Goal: Navigation & Orientation: Go to known website

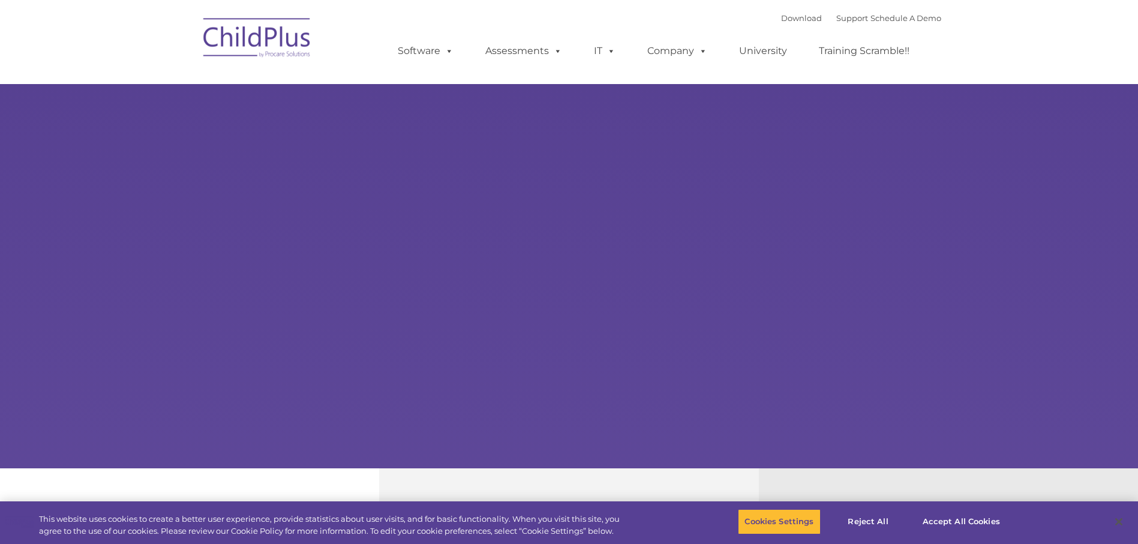
select select "MEDIUM"
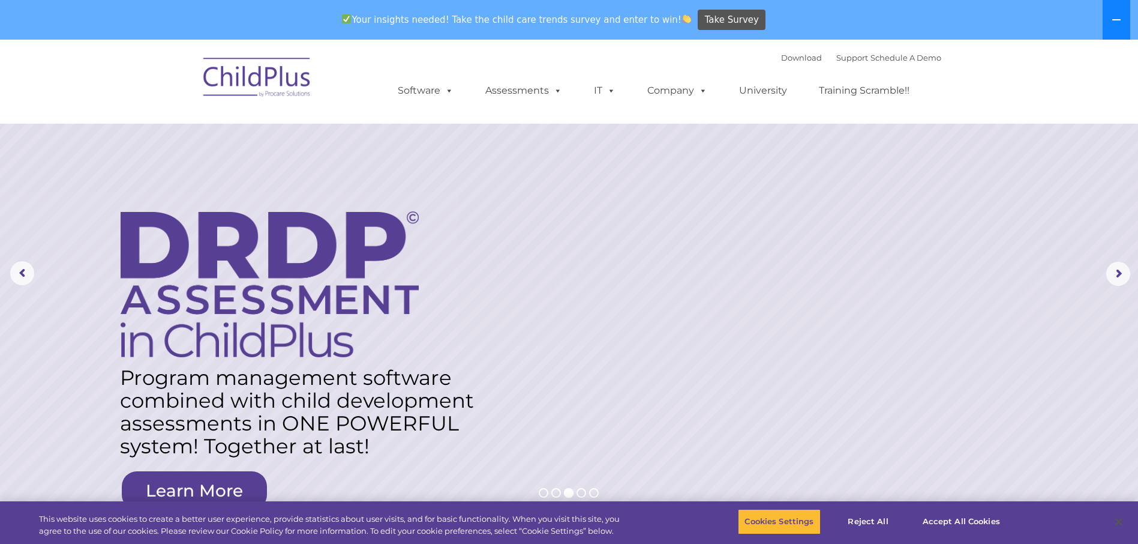
click at [1120, 19] on icon at bounding box center [1117, 20] width 10 height 10
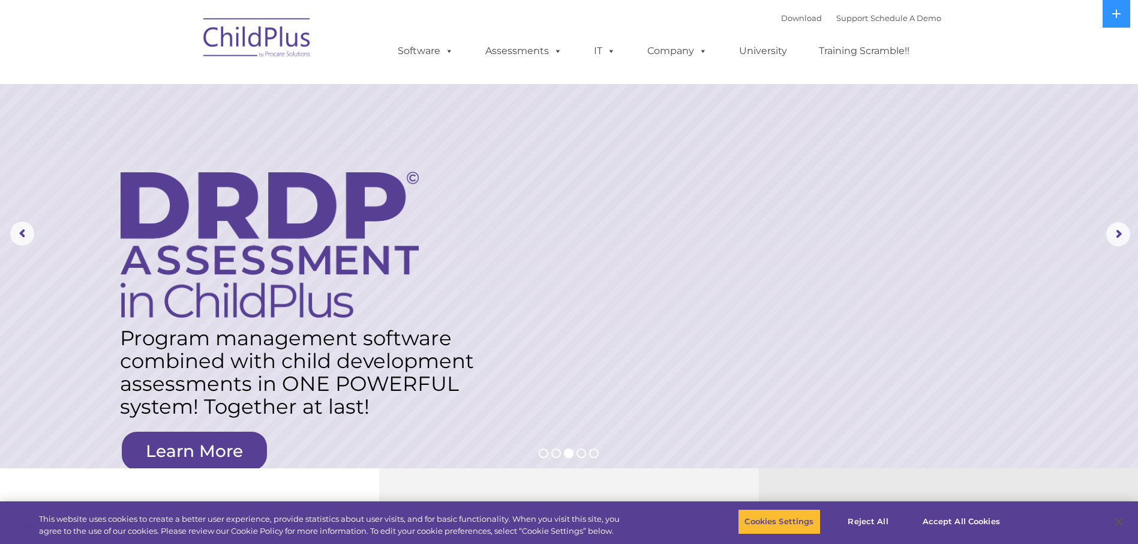
click at [226, 35] on img at bounding box center [257, 40] width 120 height 60
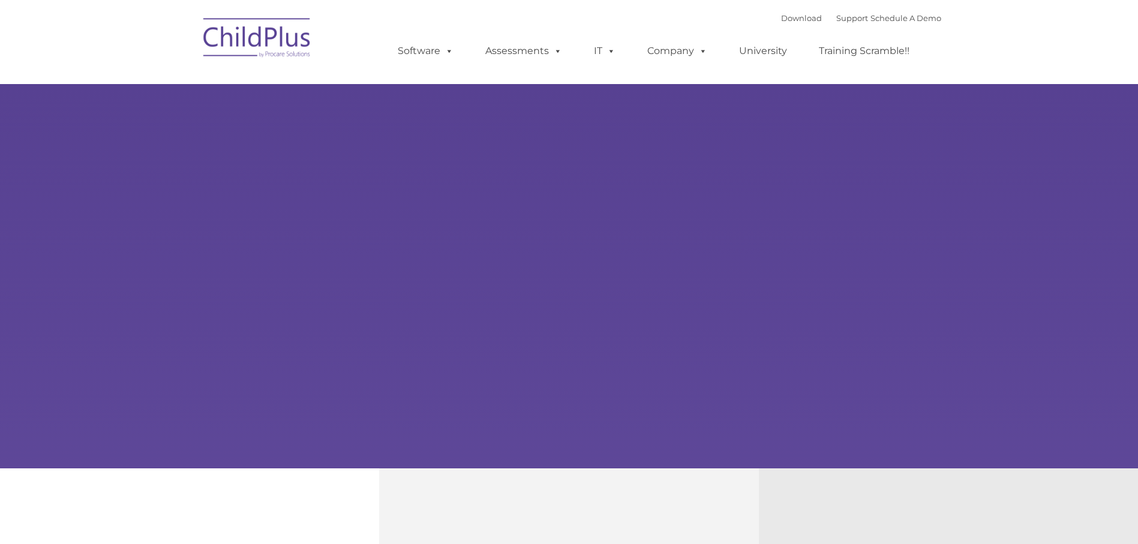
type input ""
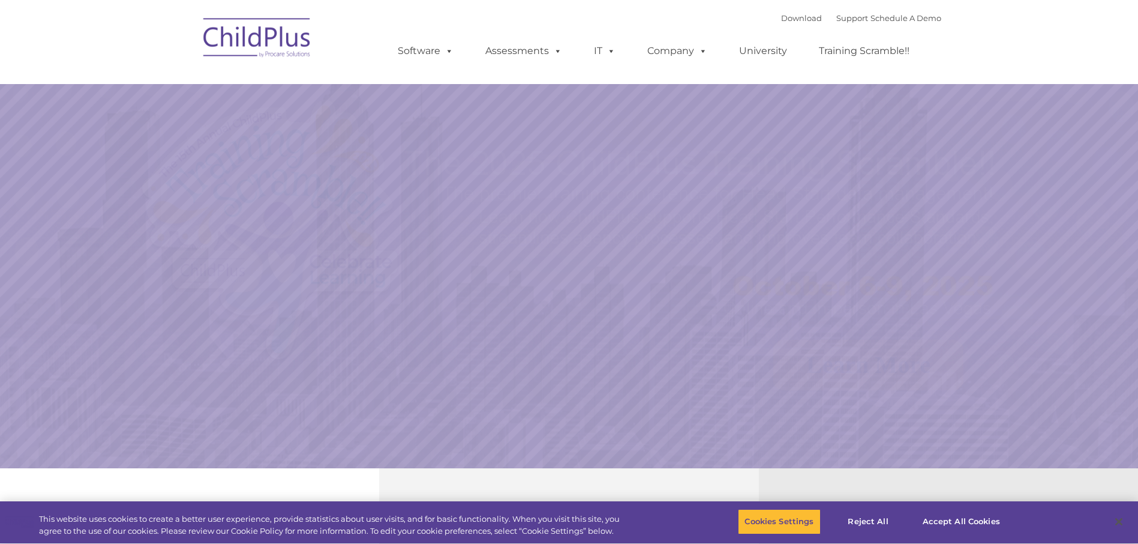
select select "MEDIUM"
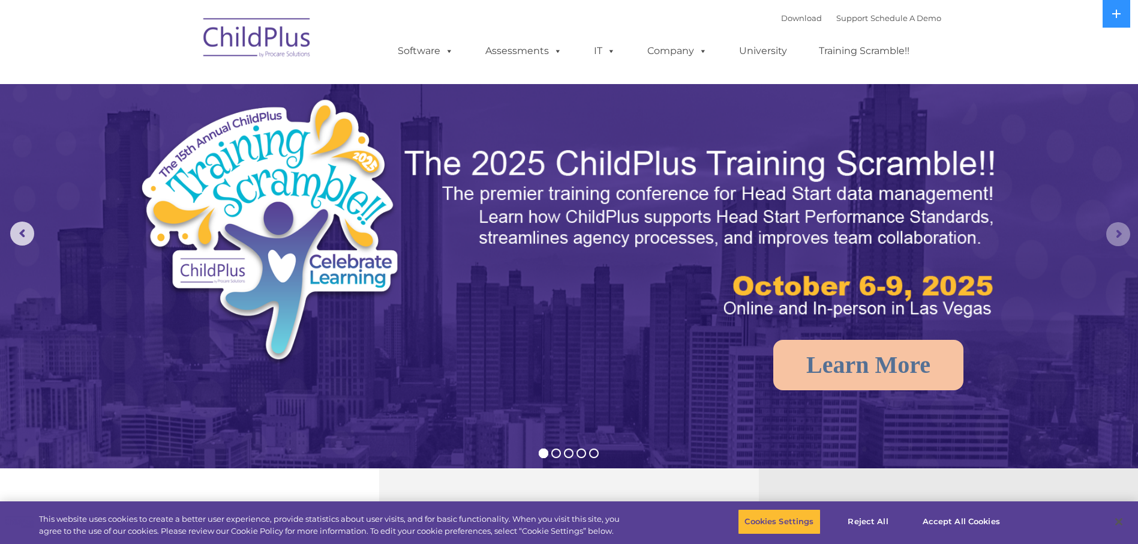
click at [1124, 238] on rs-arrow at bounding box center [1119, 234] width 24 height 24
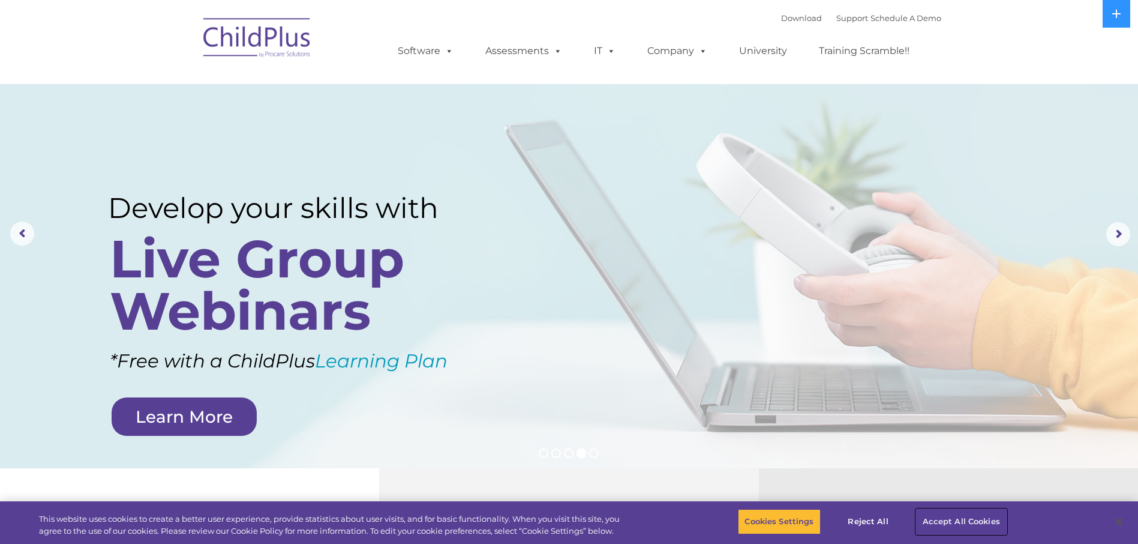
click at [939, 520] on button "Accept All Cookies" at bounding box center [961, 521] width 91 height 25
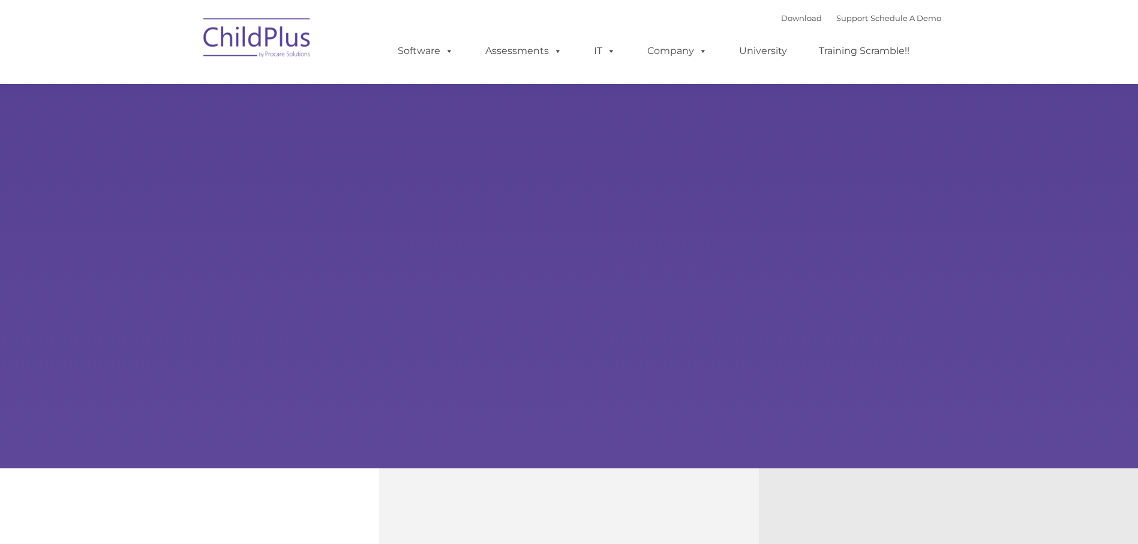
type input ""
select select "MEDIUM"
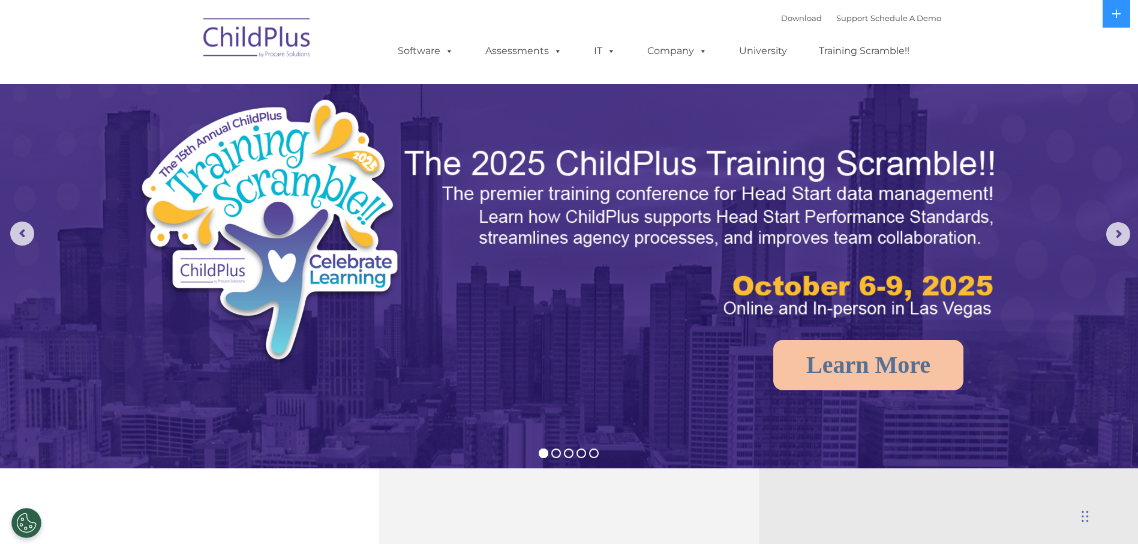
click at [1087, 523] on div "Chat Widget" at bounding box center [1108, 515] width 60 height 58
click at [1084, 515] on div "Chat Widget" at bounding box center [1108, 515] width 60 height 58
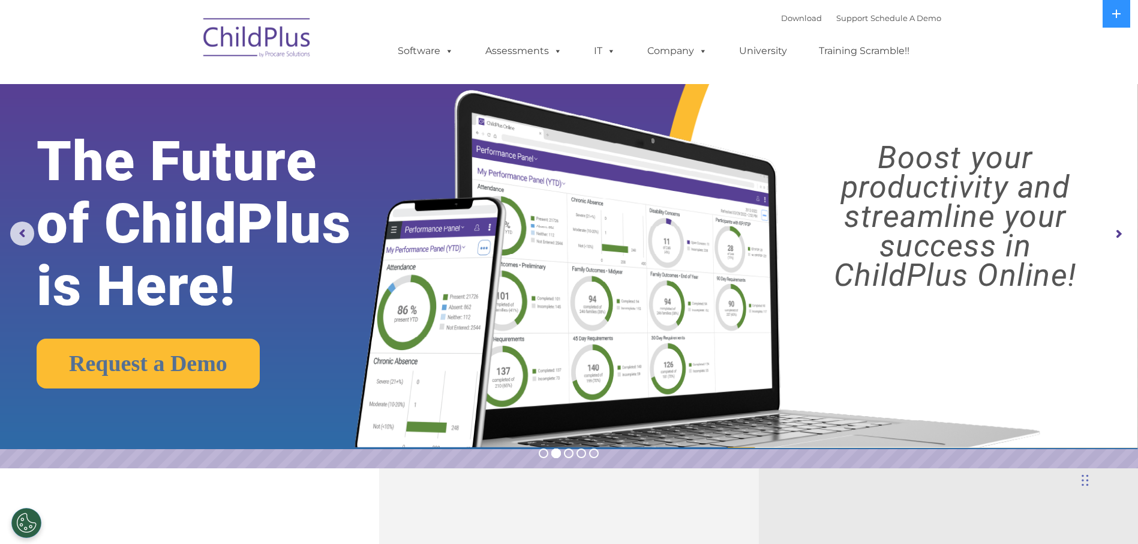
drag, startPoint x: 1076, startPoint y: 512, endPoint x: 1146, endPoint y: 467, distance: 83.4
drag, startPoint x: 1084, startPoint y: 473, endPoint x: 1096, endPoint y: 509, distance: 38.3
click at [1096, 509] on div "Chat Widget" at bounding box center [1108, 501] width 60 height 58
